Goal: Entertainment & Leisure: Consume media (video, audio)

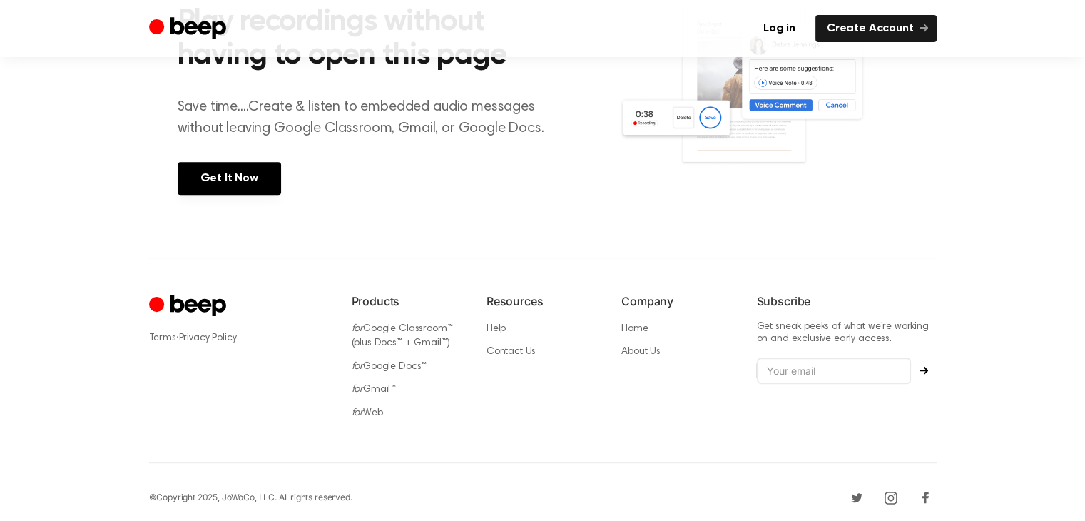
scroll to position [194, 0]
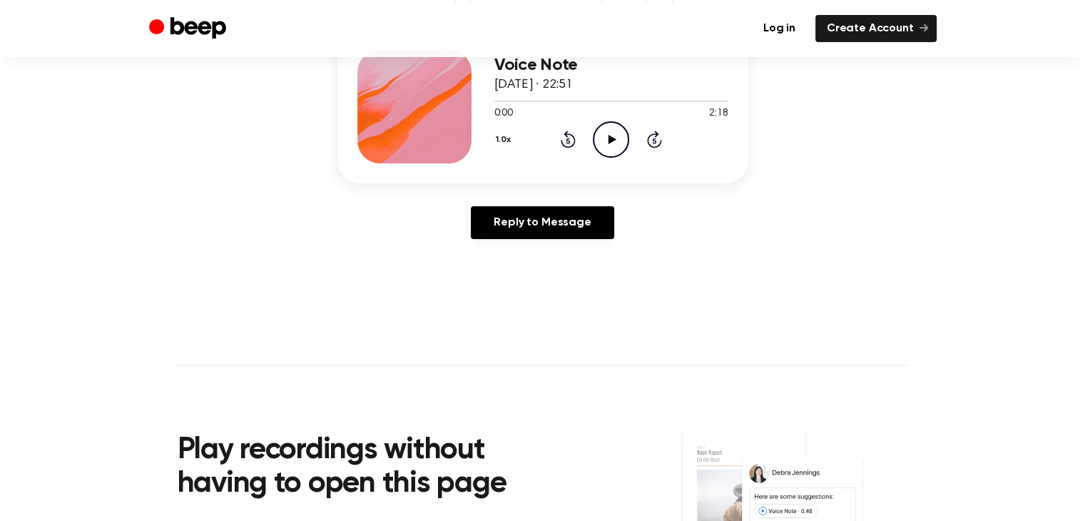
click at [611, 133] on icon "Play Audio" at bounding box center [611, 139] width 36 height 36
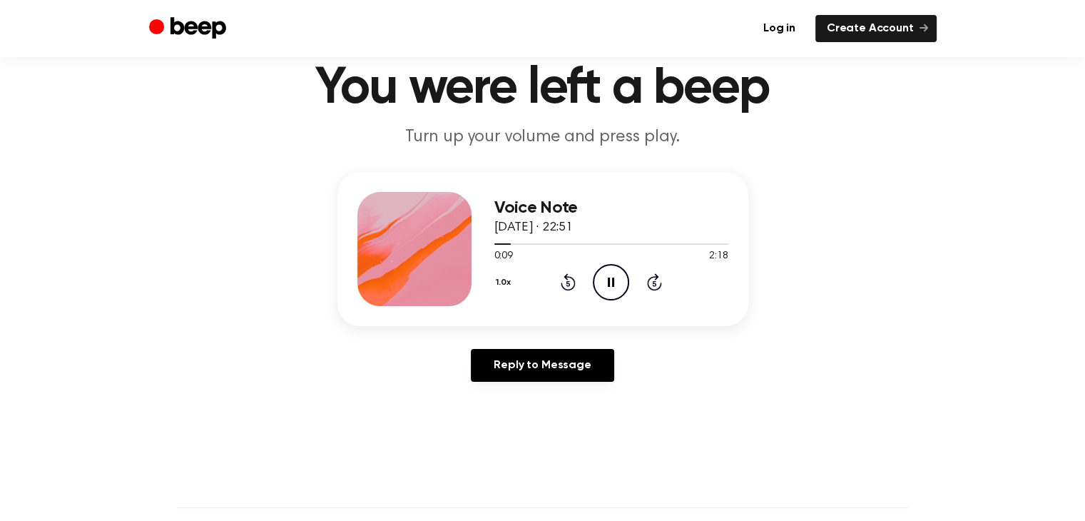
scroll to position [0, 0]
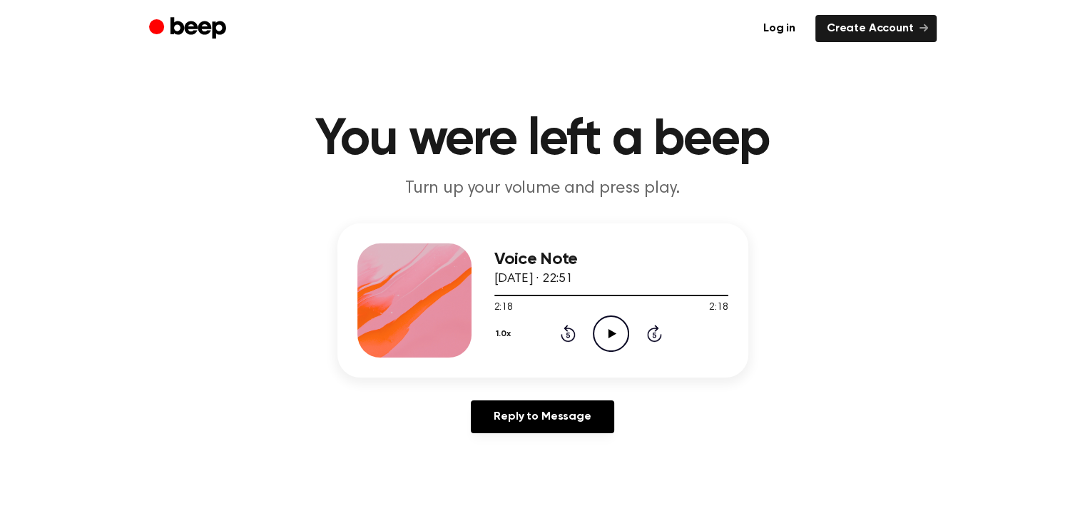
click at [622, 331] on icon "Play Audio" at bounding box center [611, 333] width 36 height 36
click at [607, 333] on icon at bounding box center [610, 333] width 6 height 9
click at [602, 337] on icon "Play Audio" at bounding box center [611, 333] width 36 height 36
click at [655, 333] on icon "Skip 5 seconds" at bounding box center [654, 333] width 16 height 19
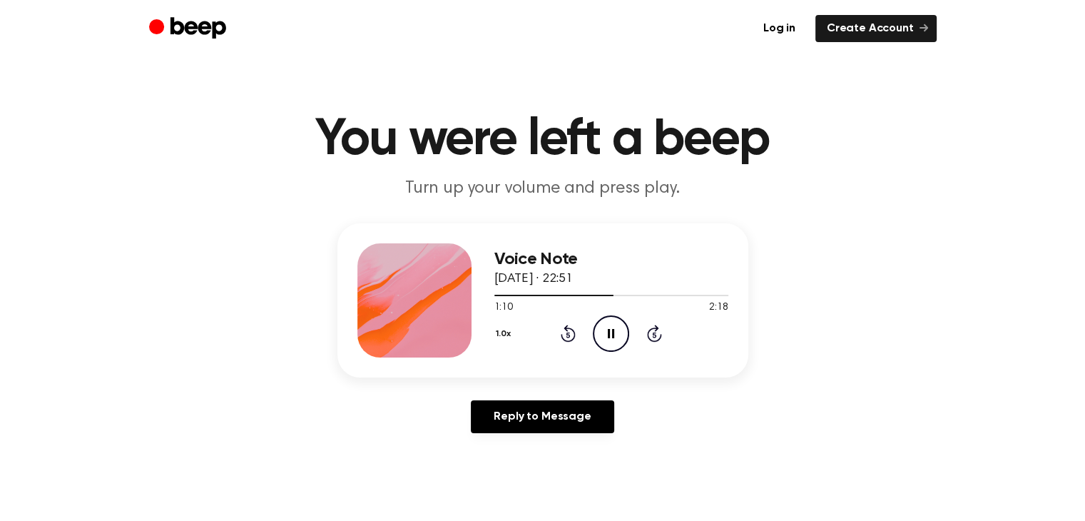
click at [655, 333] on icon "Skip 5 seconds" at bounding box center [654, 333] width 16 height 19
click at [655, 332] on icon at bounding box center [654, 335] width 4 height 6
click at [655, 333] on icon "Skip 5 seconds" at bounding box center [654, 333] width 16 height 19
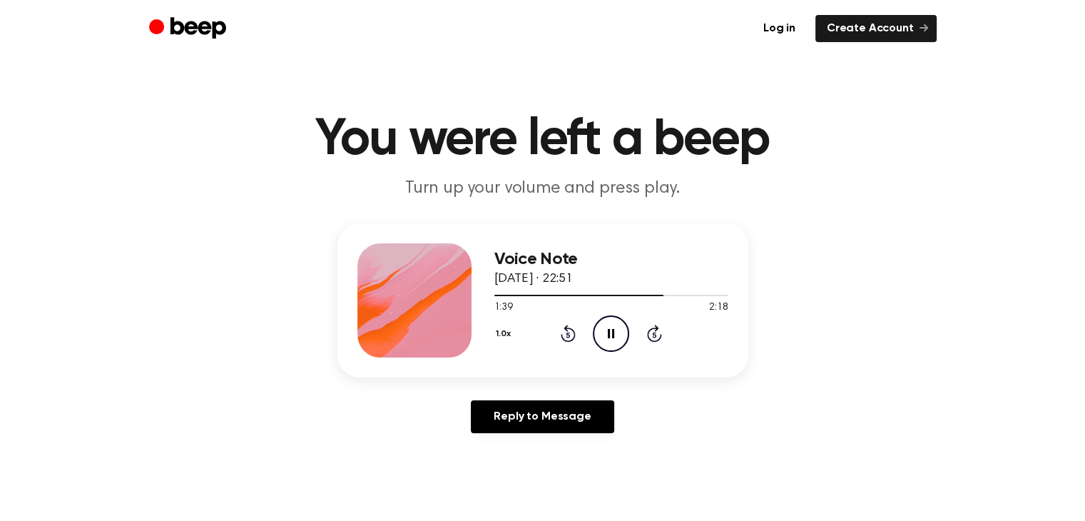
click at [655, 333] on icon "Skip 5 seconds" at bounding box center [654, 333] width 16 height 19
click at [610, 329] on icon "Pause Audio" at bounding box center [611, 333] width 36 height 36
